Goal: Task Accomplishment & Management: Use online tool/utility

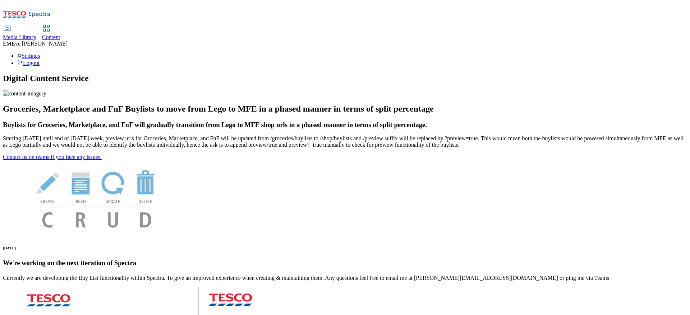
click at [60, 34] on span "Content" at bounding box center [51, 37] width 18 height 6
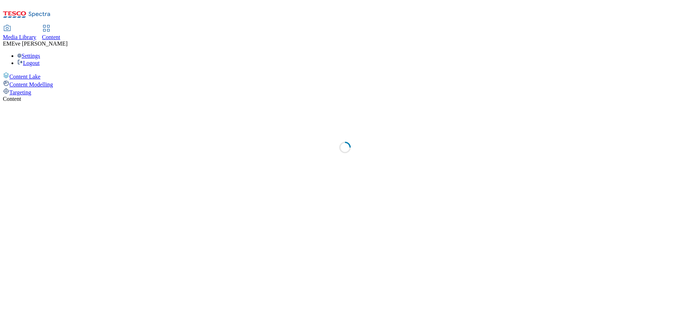
select select "ghs-uk"
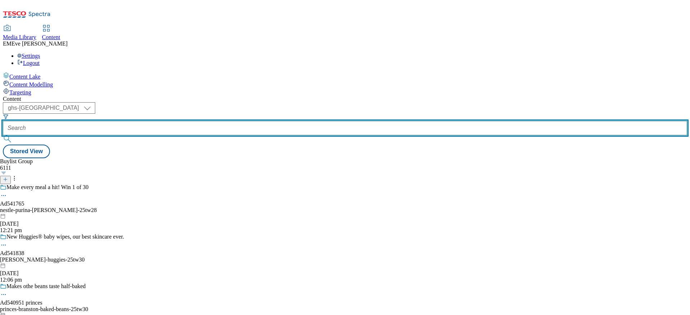
click at [179, 121] on input "text" at bounding box center [345, 128] width 684 height 14
paste input "Ad541669"
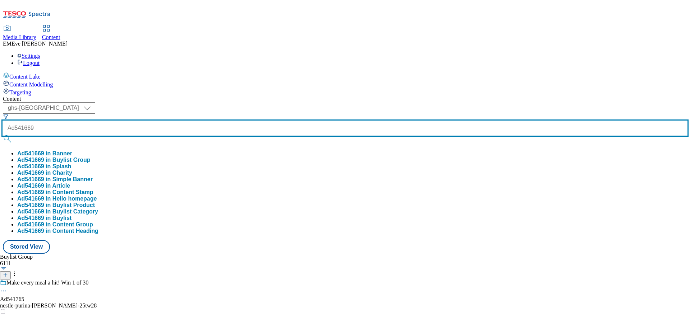
type input "Ad541669"
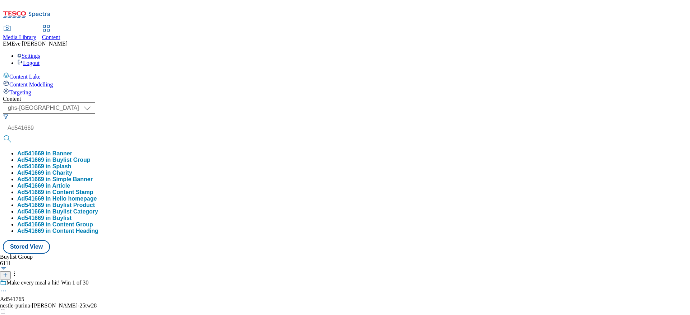
click at [90, 157] on button "Ad541669 in Buylist Group" at bounding box center [53, 160] width 73 height 6
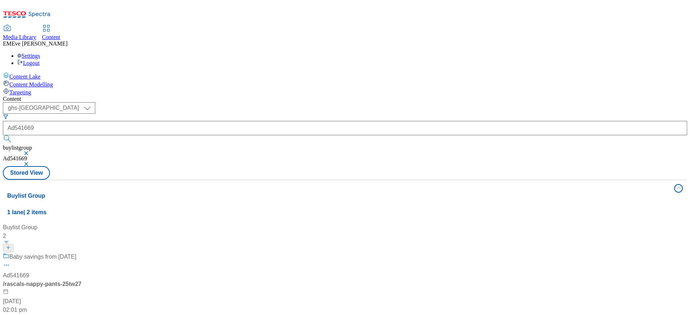
click at [93, 253] on div "Baby savings from 6th August" at bounding box center [48, 262] width 90 height 19
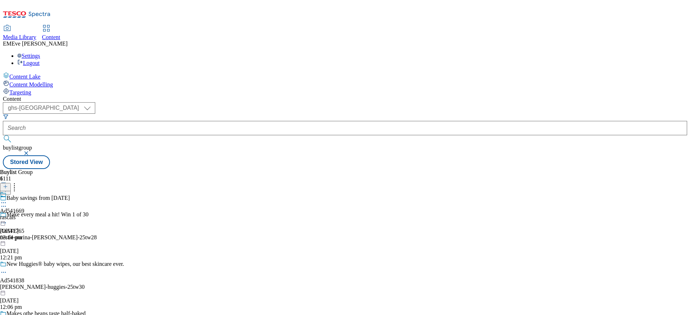
click at [7, 203] on icon at bounding box center [3, 206] width 7 height 7
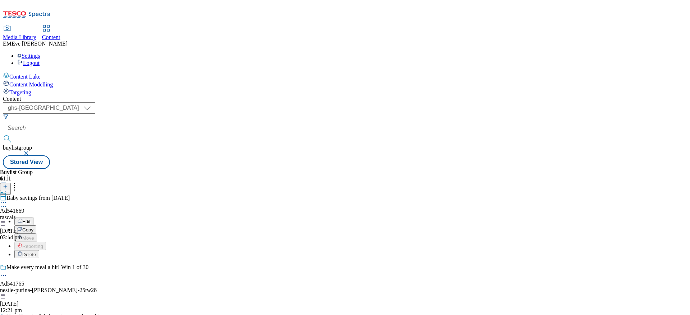
click at [33, 217] on button "Edit" at bounding box center [23, 221] width 19 height 8
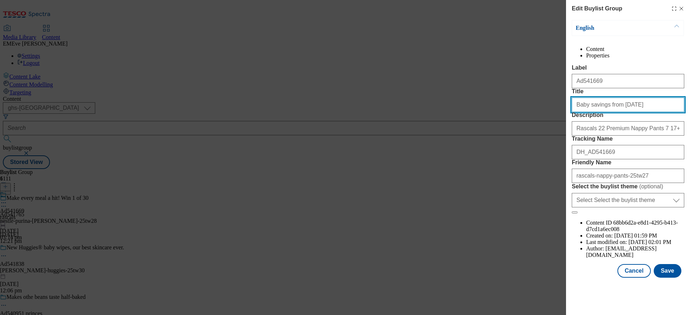
click at [610, 112] on input "Baby savings from 6th August" at bounding box center [627, 105] width 112 height 14
type input "Baby savings from 26th August"
click at [659, 278] on button "Save" at bounding box center [667, 271] width 28 height 14
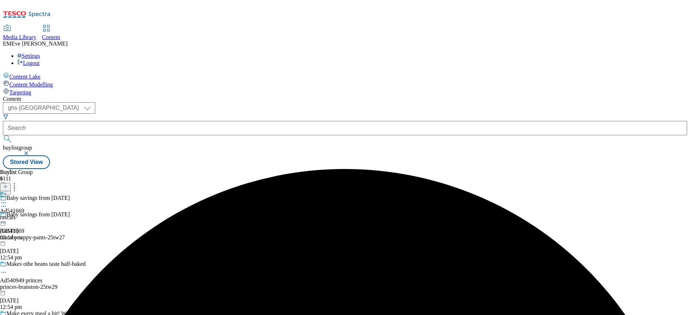
click at [7, 199] on icon at bounding box center [3, 202] width 7 height 7
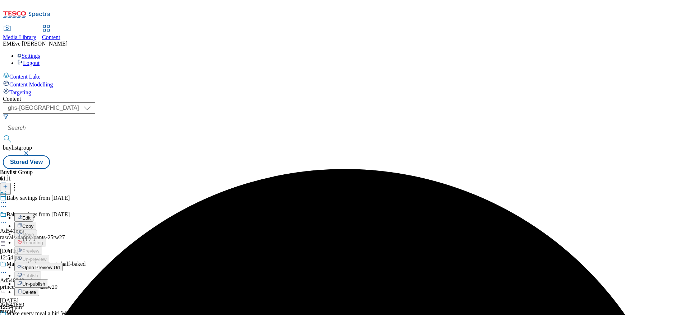
click at [33, 214] on button "Edit" at bounding box center [23, 218] width 19 height 8
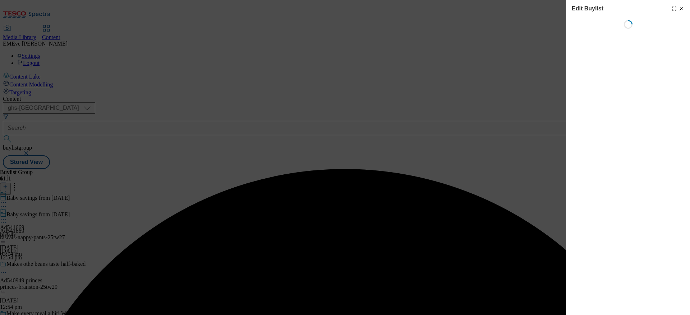
select select "tactical"
select select "supplier funded short term 1-3 weeks"
select select "dunnhumby"
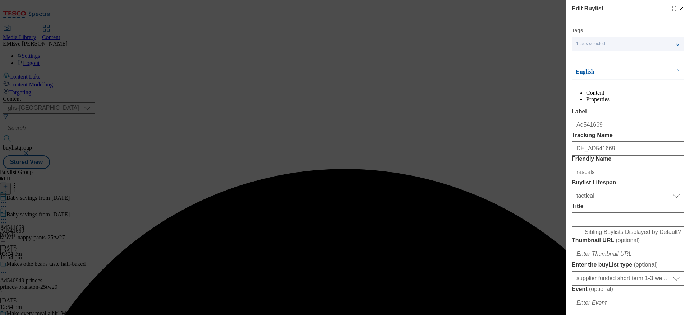
select select "Banner"
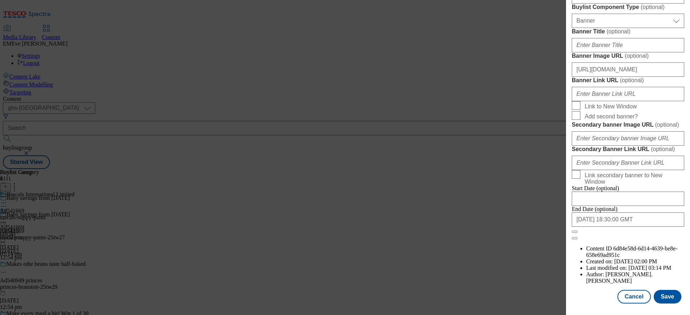
scroll to position [738, 0]
click at [628, 290] on button "Cancel" at bounding box center [633, 297] width 33 height 14
select select "tactical"
select select "supplier funded short term 1-3 weeks"
select select "dunnhumby"
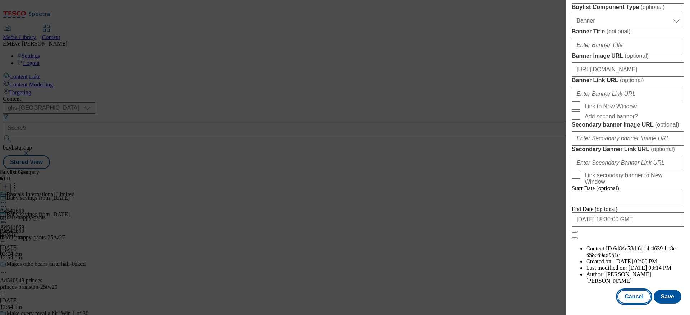
select select "Banner"
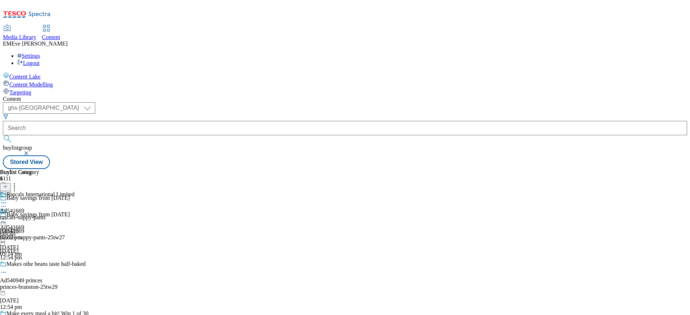
scroll to position [576, 0]
click at [7, 199] on icon at bounding box center [3, 202] width 7 height 7
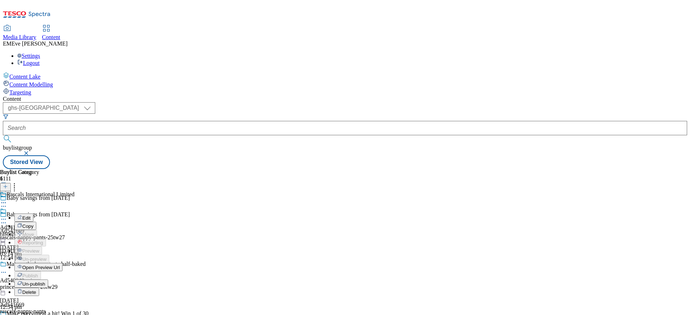
click at [33, 214] on button "Edit" at bounding box center [23, 218] width 19 height 8
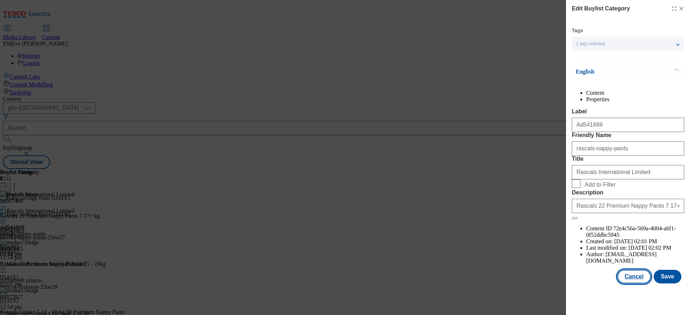
click at [627, 284] on button "Cancel" at bounding box center [633, 277] width 33 height 14
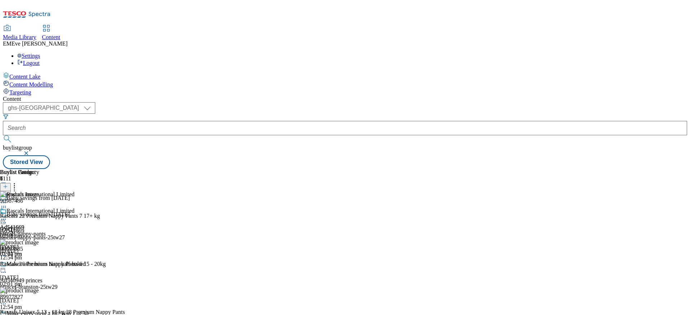
click at [7, 216] on icon at bounding box center [3, 219] width 7 height 7
click at [45, 298] on span "Un-publish" at bounding box center [33, 300] width 23 height 5
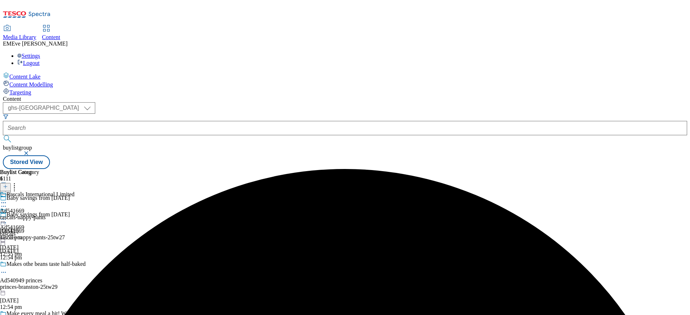
click at [7, 216] on icon at bounding box center [3, 219] width 7 height 7
click at [46, 273] on span "Un-preview" at bounding box center [34, 275] width 24 height 5
click at [7, 216] on icon at bounding box center [3, 219] width 7 height 7
click at [42, 263] on button "Preview" at bounding box center [28, 267] width 28 height 8
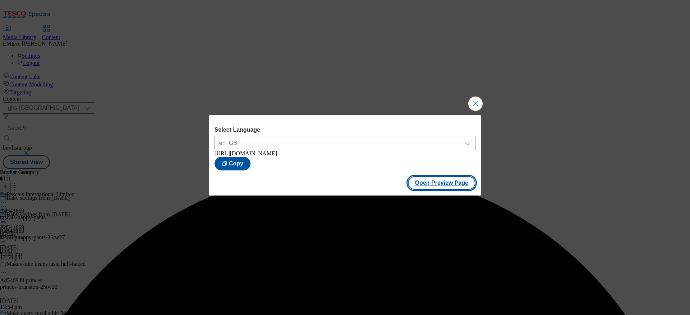
click at [448, 182] on button "Open Preview Page" at bounding box center [442, 183] width 68 height 14
click at [475, 101] on button "Close Modal" at bounding box center [475, 104] width 14 height 14
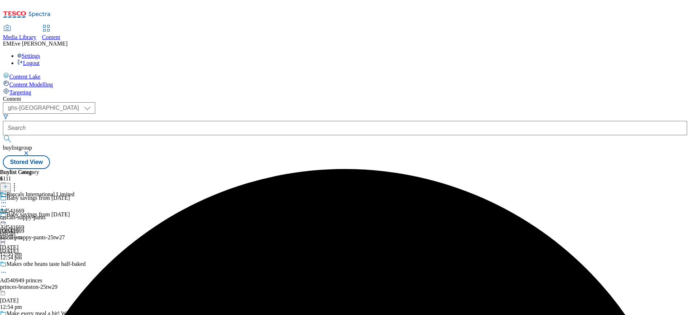
click at [7, 216] on icon at bounding box center [3, 219] width 7 height 7
click at [38, 290] on span "Publish" at bounding box center [30, 292] width 16 height 5
click at [24, 208] on div "Ad541669 rascals 1 Sept 2025 12:55 pm" at bounding box center [12, 233] width 24 height 50
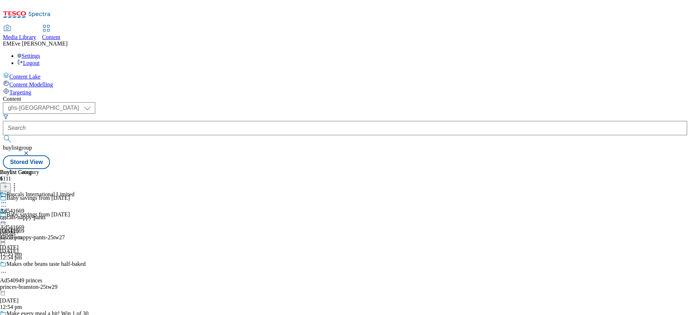
click at [7, 219] on icon at bounding box center [3, 222] width 7 height 7
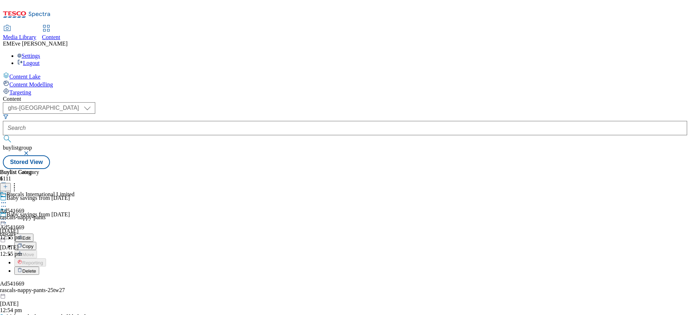
click at [24, 208] on div "Ad541669 rascals 1 Sept 2025 12:55 pm" at bounding box center [12, 233] width 24 height 50
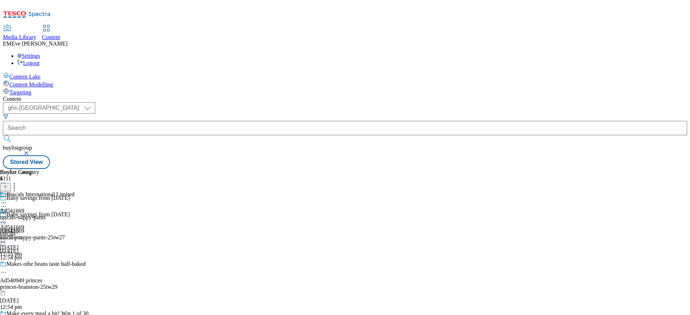
click at [7, 216] on icon at bounding box center [3, 219] width 7 height 7
click at [60, 282] on span "Open Preview Url" at bounding box center [40, 284] width 37 height 5
click at [7, 216] on icon at bounding box center [3, 219] width 7 height 7
click at [60, 282] on span "Open Preview Url" at bounding box center [40, 284] width 37 height 5
